Goal: Task Accomplishment & Management: Use online tool/utility

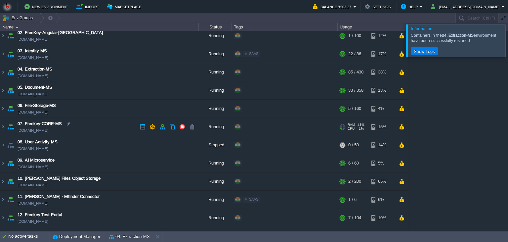
scroll to position [30, 0]
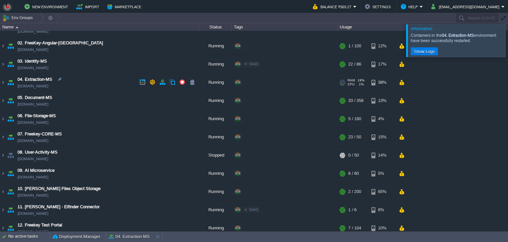
click at [103, 88] on td "04. Extraction-MS [DOMAIN_NAME]" at bounding box center [99, 82] width 198 height 18
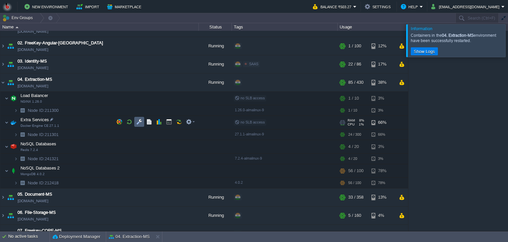
click at [137, 120] on button "button" at bounding box center [139, 122] width 6 height 6
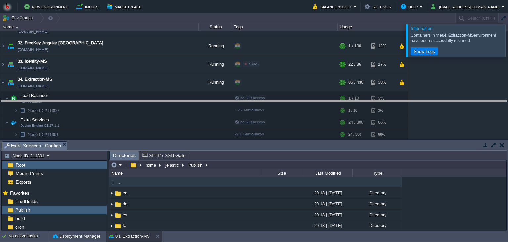
drag, startPoint x: 177, startPoint y: 148, endPoint x: 174, endPoint y: 91, distance: 57.0
click at [174, 91] on body "New Environment Import Marketplace Bonus ₹0.00 Upgrade Account Balance ₹503.27 …" at bounding box center [254, 121] width 508 height 242
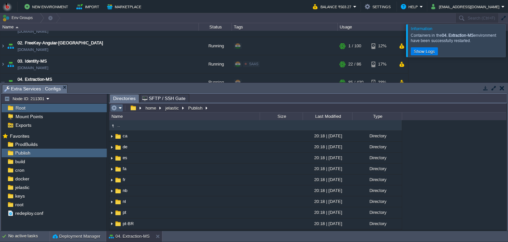
click at [118, 112] on td at bounding box center [116, 108] width 13 height 8
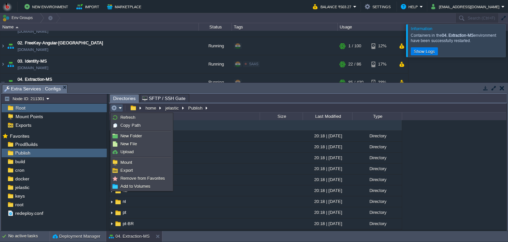
click at [127, 156] on li at bounding box center [141, 157] width 61 height 3
click at [130, 151] on span "Upload" at bounding box center [126, 151] width 13 height 5
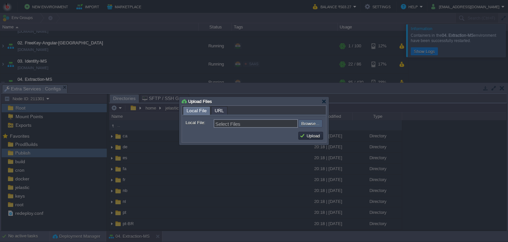
click at [309, 121] on input "file" at bounding box center [281, 123] width 84 height 8
type input "C:\fakepath\MathpixDTO.dll"
type input "MathpixDTO.dll"
click at [317, 138] on button "Upload" at bounding box center [311, 136] width 22 height 6
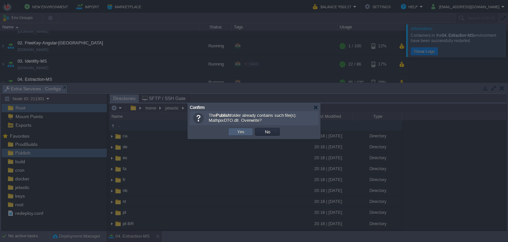
click at [239, 130] on button "Yes" at bounding box center [240, 132] width 11 height 6
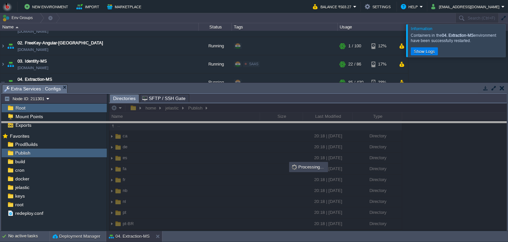
drag, startPoint x: 264, startPoint y: 91, endPoint x: 252, endPoint y: 155, distance: 65.9
click at [252, 155] on body "New Environment Import Marketplace Bonus ₹0.00 Upgrade Account Balance ₹503.27 …" at bounding box center [254, 121] width 508 height 242
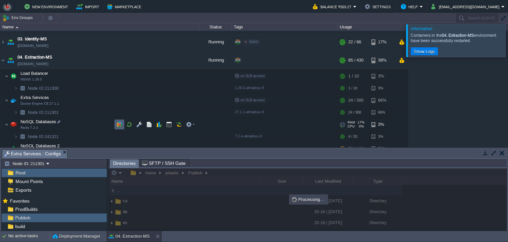
scroll to position [60, 0]
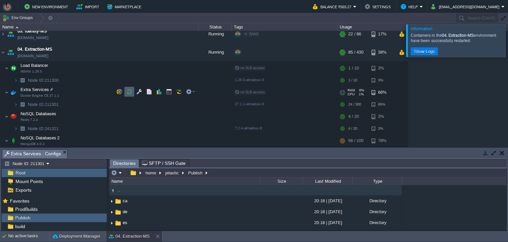
click at [125, 89] on td at bounding box center [129, 92] width 10 height 10
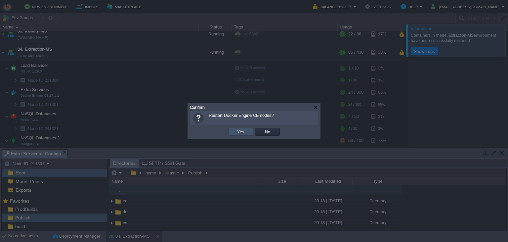
click at [245, 133] on button "Yes" at bounding box center [240, 132] width 11 height 6
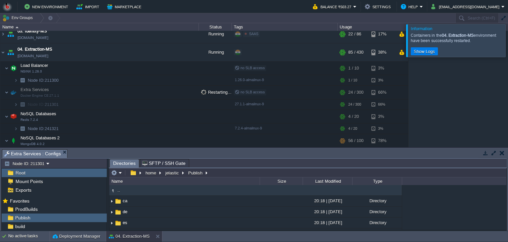
click at [444, 101] on div "00. [PERSON_NAME] DevOps Server [DOMAIN_NAME] Stopped + Add to Env Group RAM 0%…" at bounding box center [254, 89] width 508 height 116
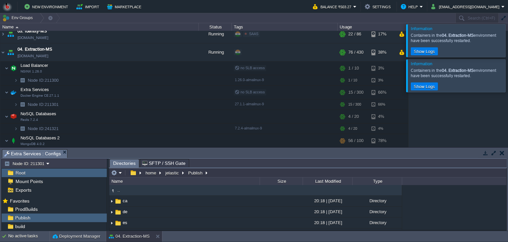
click at [508, 83] on div at bounding box center [516, 75] width 0 height 32
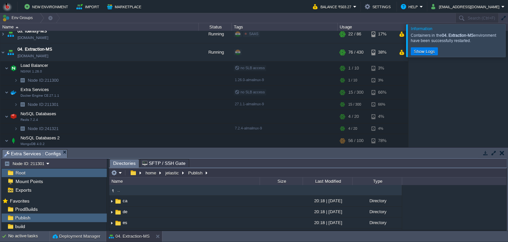
click at [508, 46] on div at bounding box center [516, 40] width 0 height 32
